Goal: Transaction & Acquisition: Obtain resource

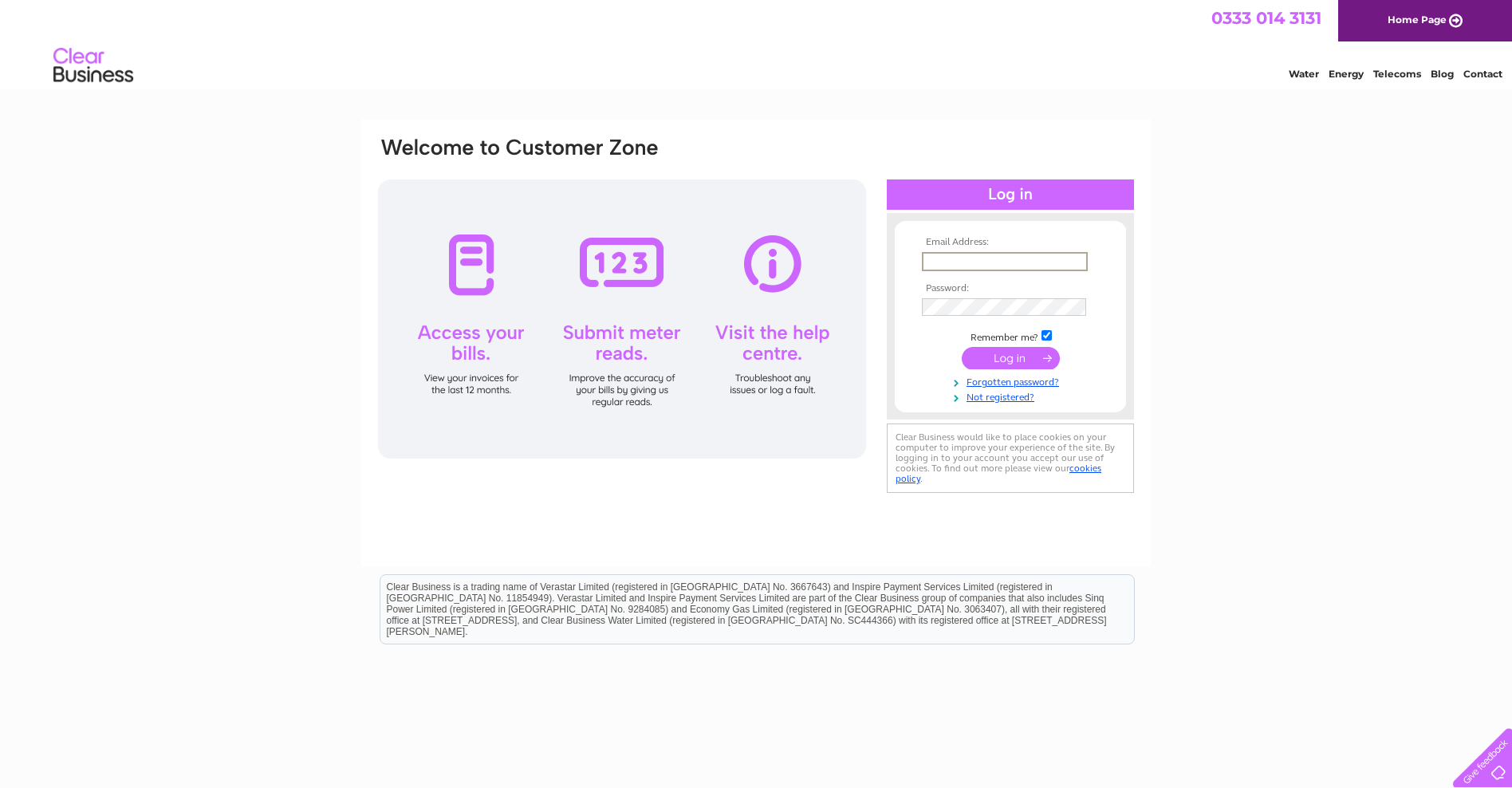
click at [927, 262] on input "text" at bounding box center [1004, 261] width 165 height 19
type input "[EMAIL_ADDRESS][DOMAIN_NAME]"
click at [1006, 358] on input "submit" at bounding box center [1011, 356] width 98 height 22
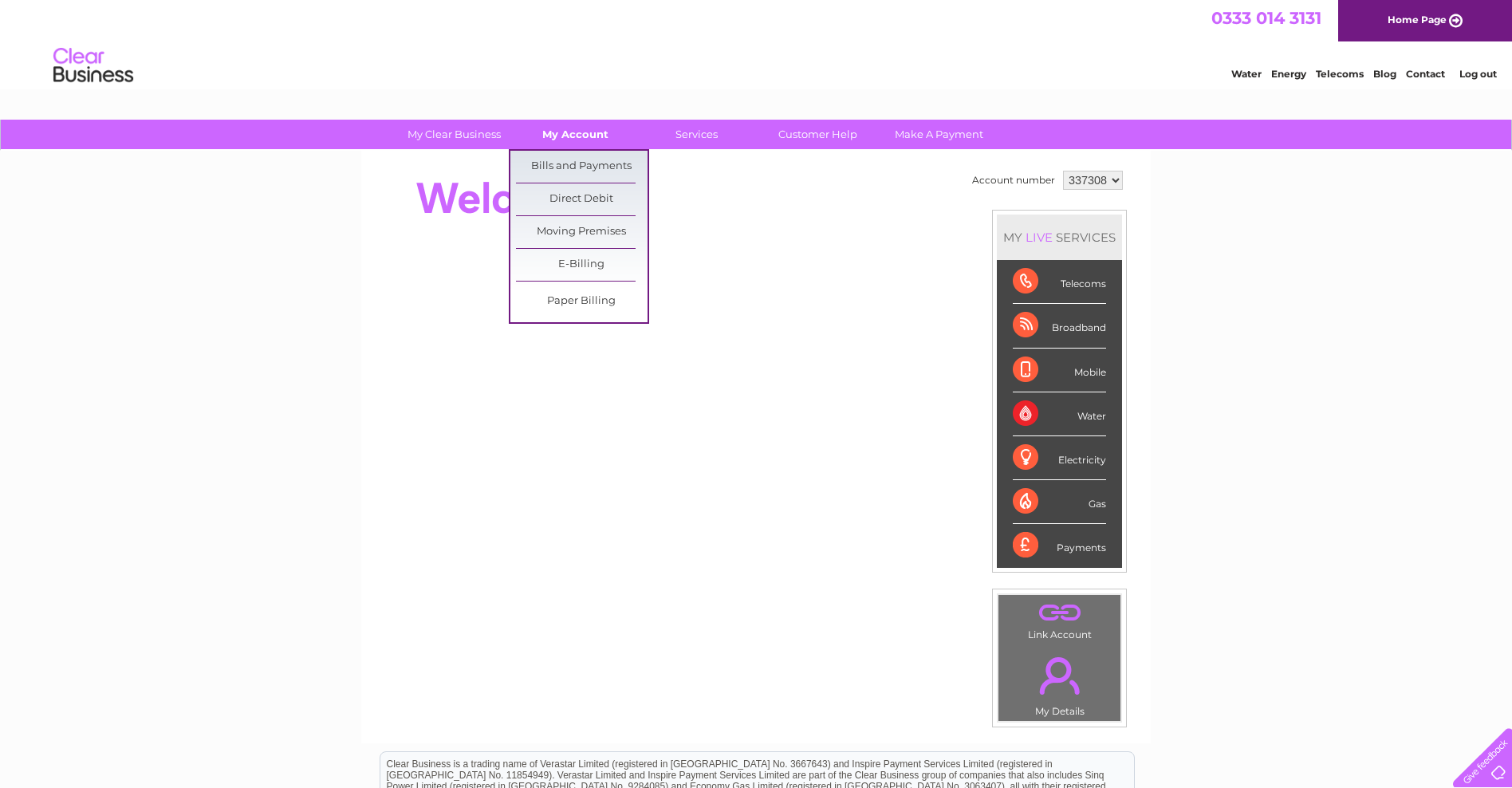
click at [561, 131] on link "My Account" at bounding box center [575, 134] width 131 height 29
click at [559, 163] on link "Bills and Payments" at bounding box center [582, 166] width 131 height 32
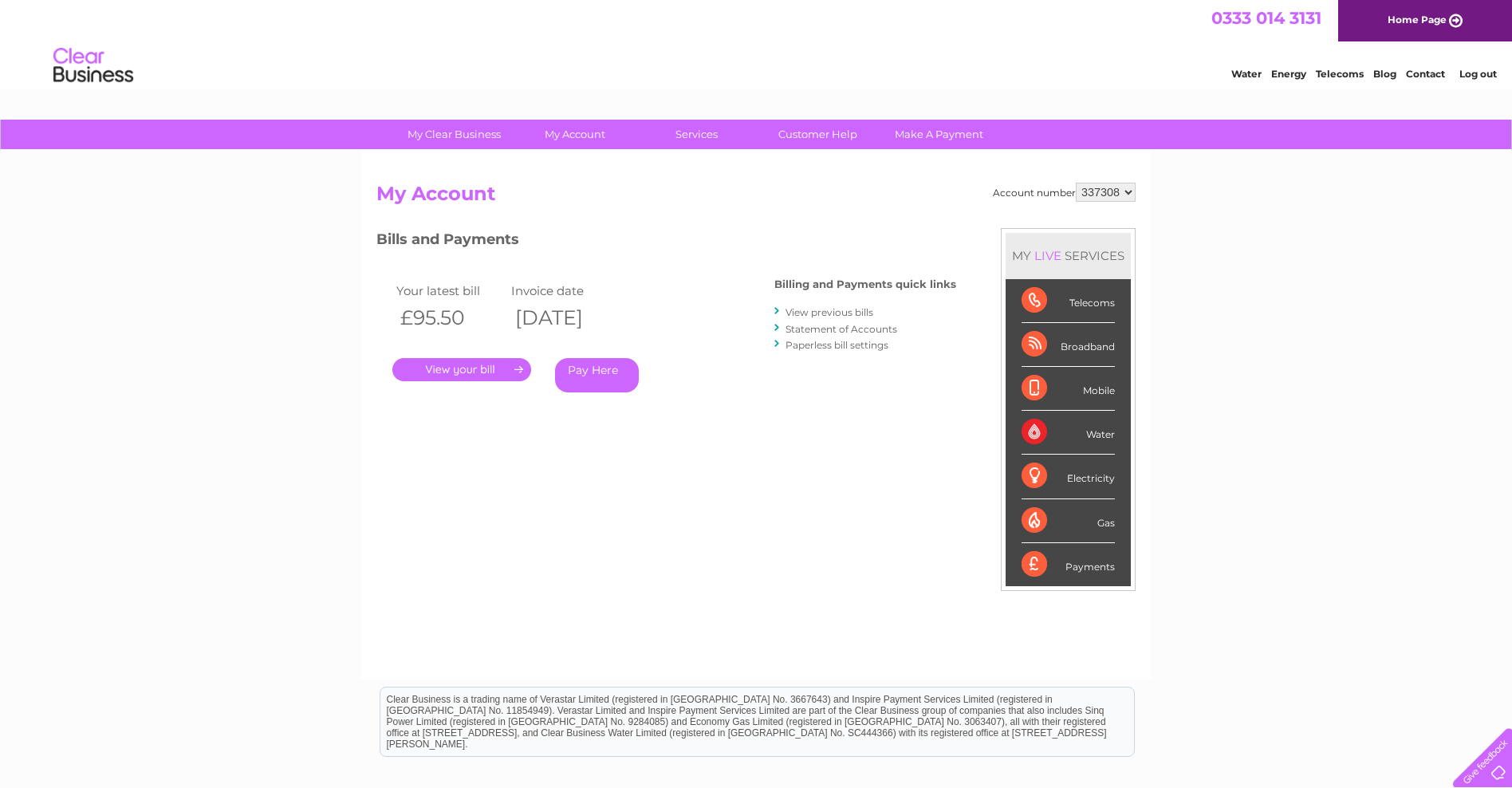
click at [829, 313] on link "View previous bills" at bounding box center [830, 312] width 88 height 12
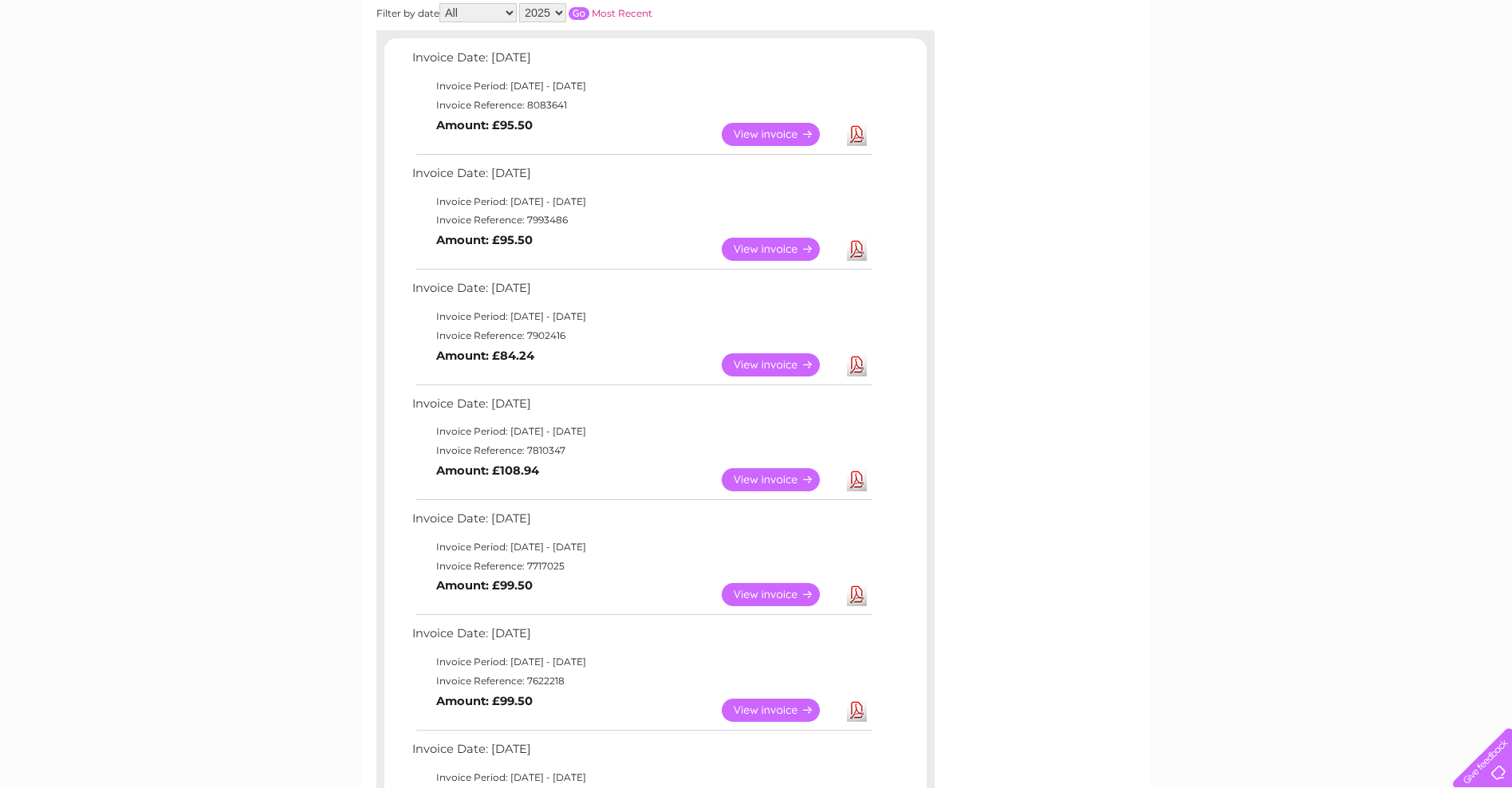
scroll to position [287, 0]
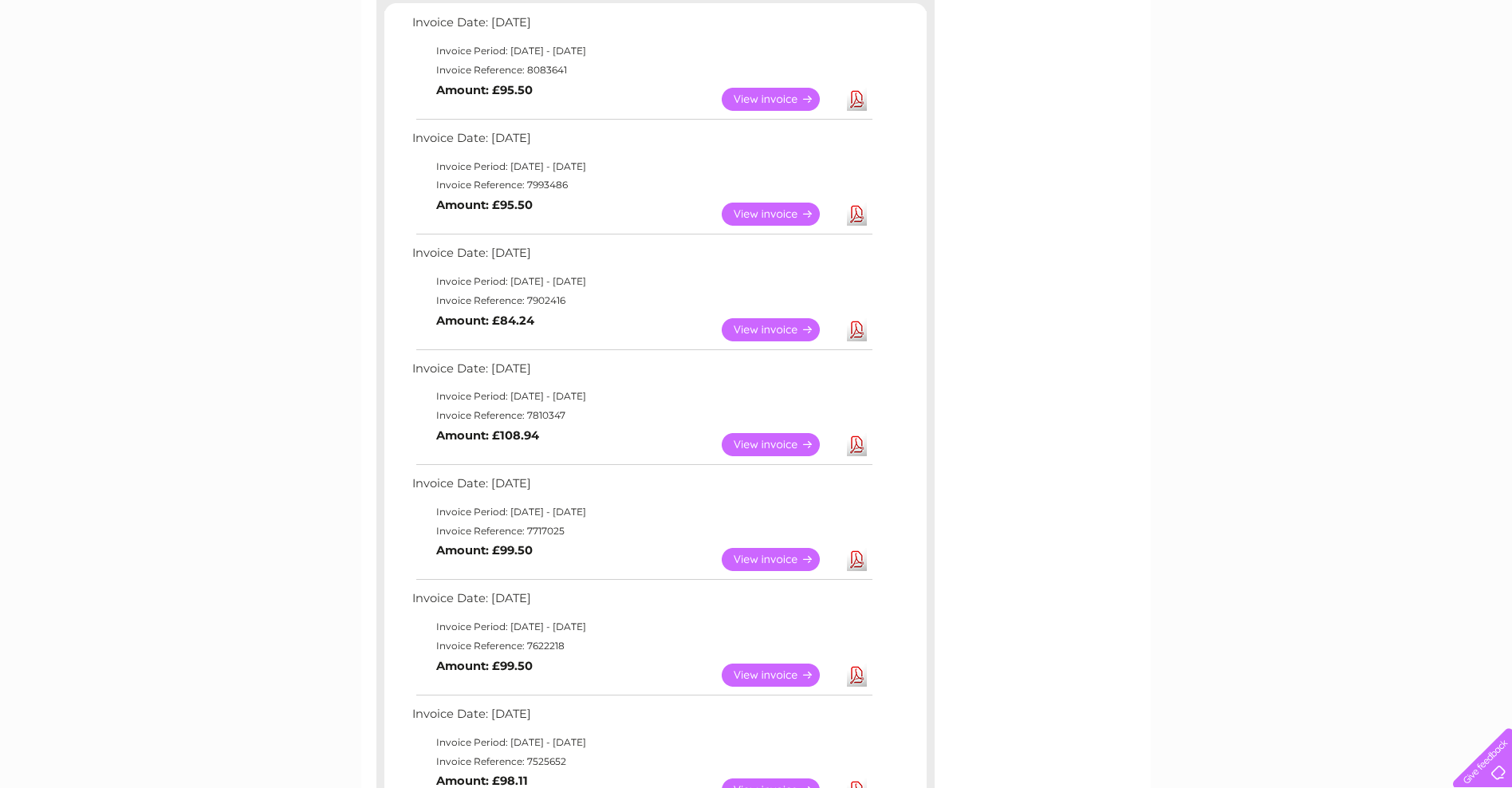
click at [853, 100] on link "Download" at bounding box center [857, 100] width 20 height 23
click at [859, 213] on link "Download" at bounding box center [857, 214] width 20 height 23
click at [860, 332] on link "Download" at bounding box center [857, 330] width 20 height 23
click at [855, 446] on link "Download" at bounding box center [857, 445] width 20 height 23
